Goal: Book appointment/travel/reservation

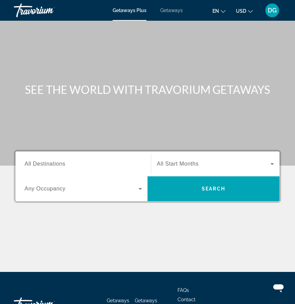
click at [133, 191] on span "Search widget" at bounding box center [81, 189] width 114 height 8
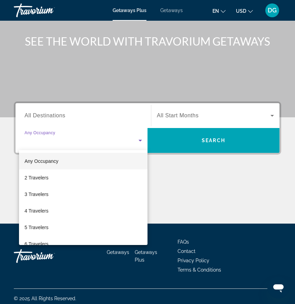
scroll to position [52, 0]
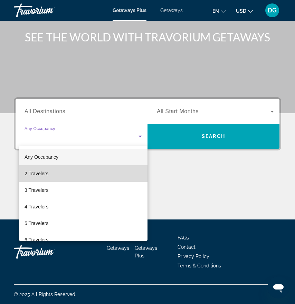
click at [114, 178] on mat-option "2 Travelers" at bounding box center [83, 173] width 128 height 17
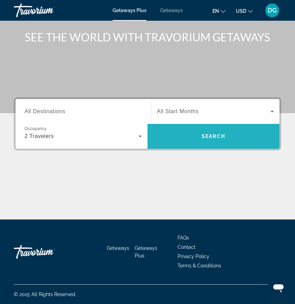
click at [213, 137] on span "Search" at bounding box center [212, 137] width 23 height 6
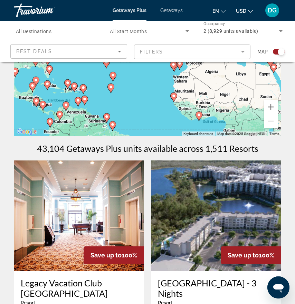
scroll to position [75, 0]
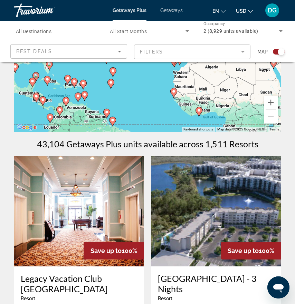
click at [240, 55] on mat-form-field "Filters" at bounding box center [192, 52] width 117 height 14
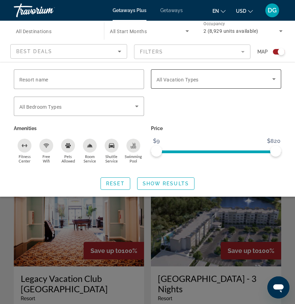
click at [256, 79] on span "Search widget" at bounding box center [214, 79] width 116 height 8
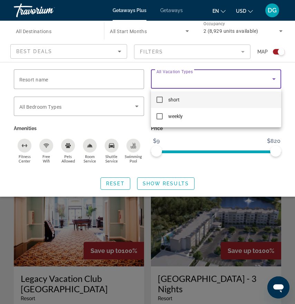
click at [256, 79] on div at bounding box center [147, 152] width 295 height 304
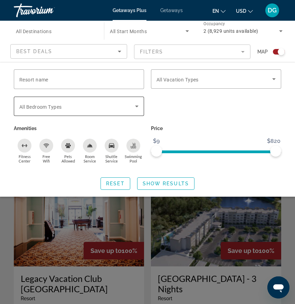
click at [132, 105] on icon "Search widget" at bounding box center [136, 106] width 8 height 8
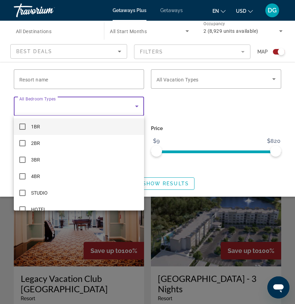
click at [167, 103] on div at bounding box center [147, 152] width 295 height 304
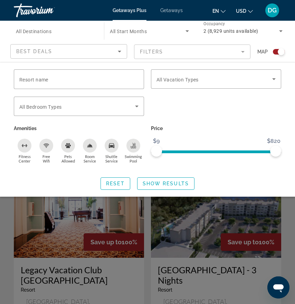
scroll to position [79, 0]
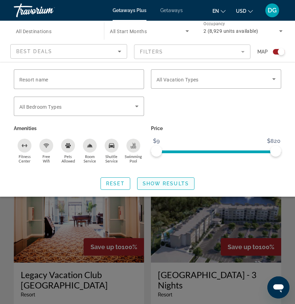
click at [176, 181] on span "Show Results" at bounding box center [165, 184] width 46 height 6
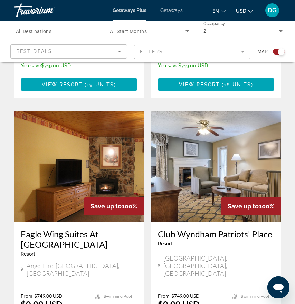
scroll to position [1398, 0]
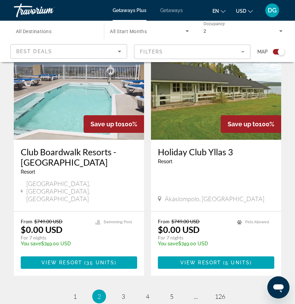
scroll to position [1492, 0]
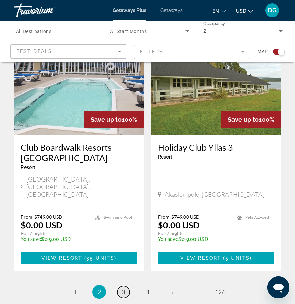
click at [121, 286] on link "page 3" at bounding box center [123, 292] width 12 height 12
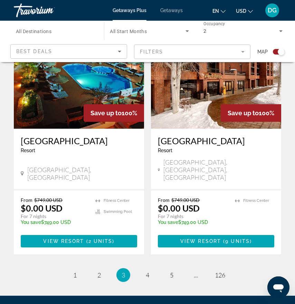
scroll to position [1468, 0]
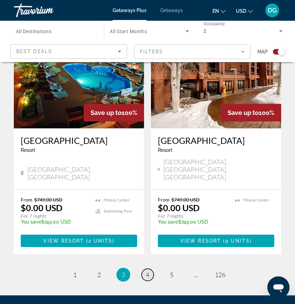
click at [147, 271] on span "4" at bounding box center [147, 275] width 3 height 8
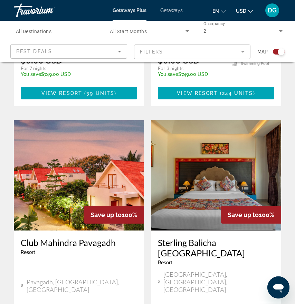
scroll to position [394, 0]
